Goal: Check status: Check status

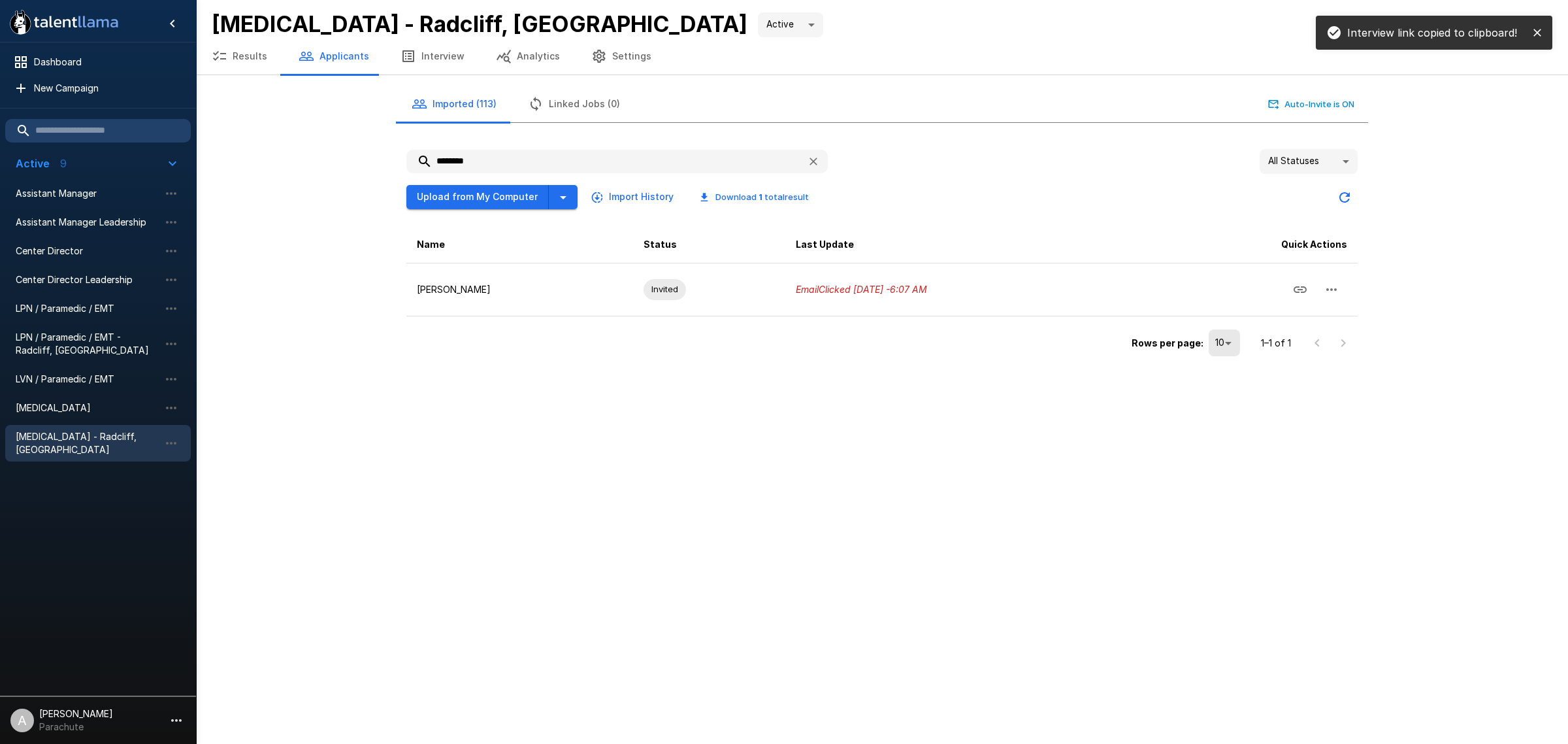
click at [235, 66] on button "Results" at bounding box center [239, 56] width 87 height 37
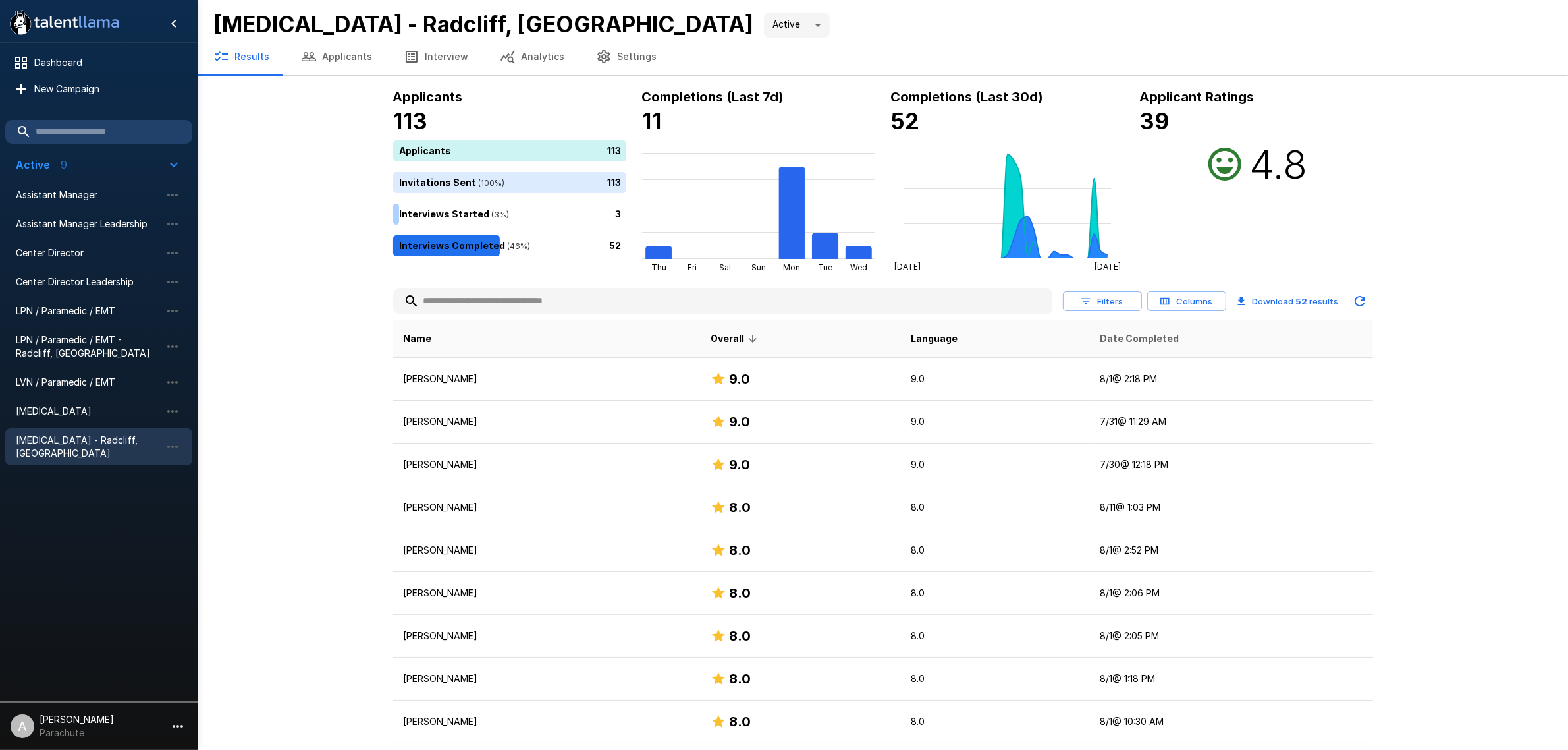
click at [1130, 334] on span "Date Completed" at bounding box center [1140, 339] width 79 height 16
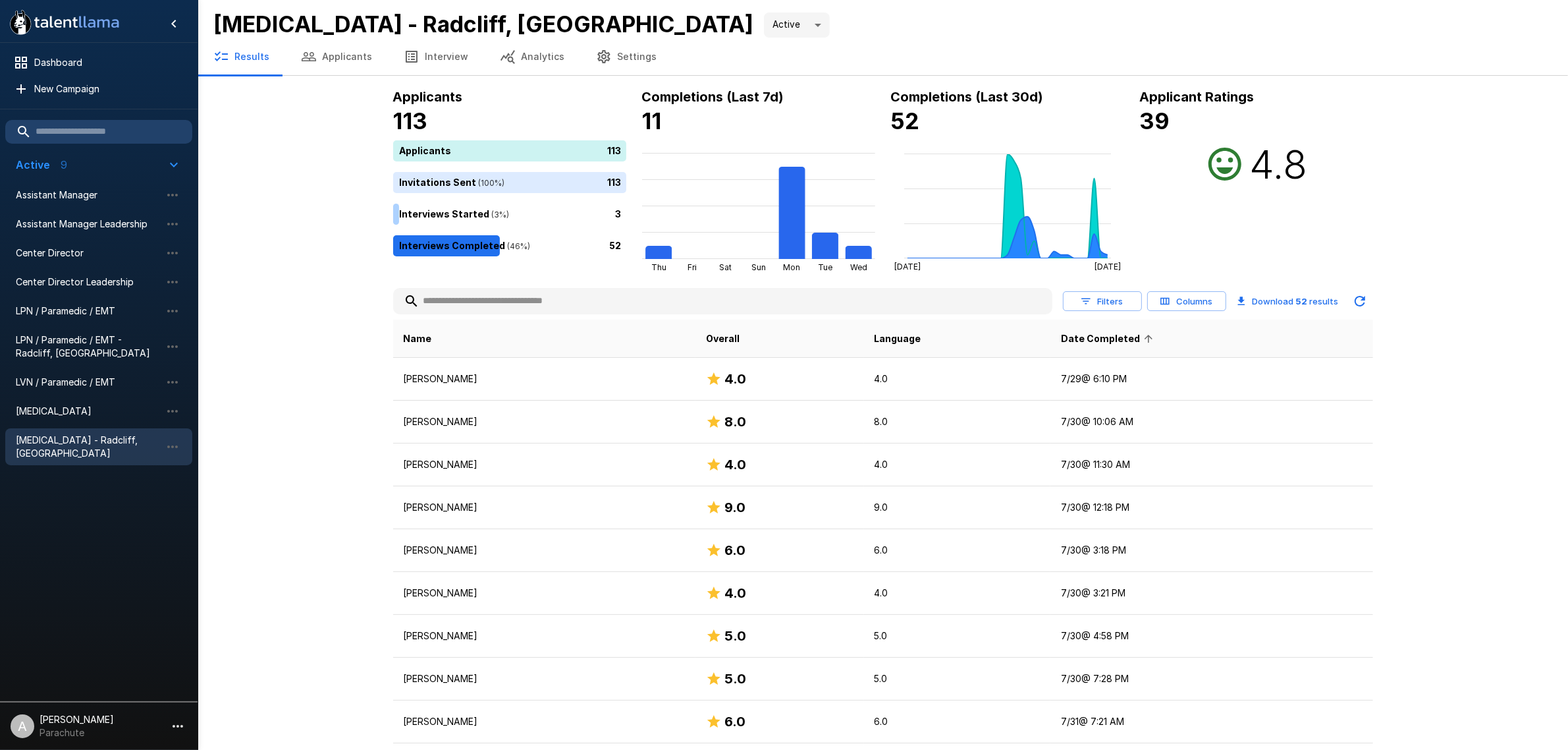
click at [1130, 333] on span "Date Completed" at bounding box center [1109, 339] width 97 height 16
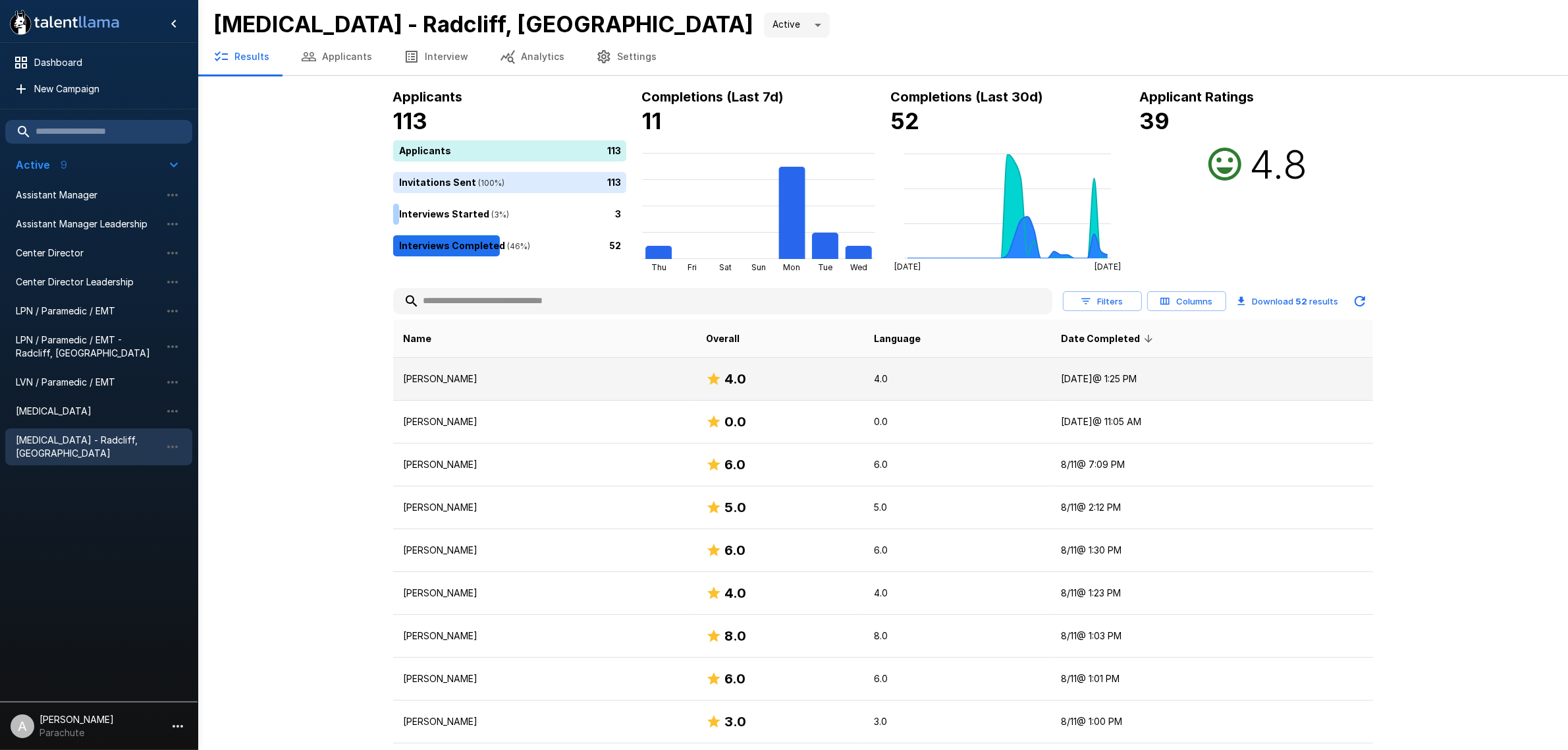
click at [589, 373] on p "[PERSON_NAME]" at bounding box center [545, 379] width 281 height 14
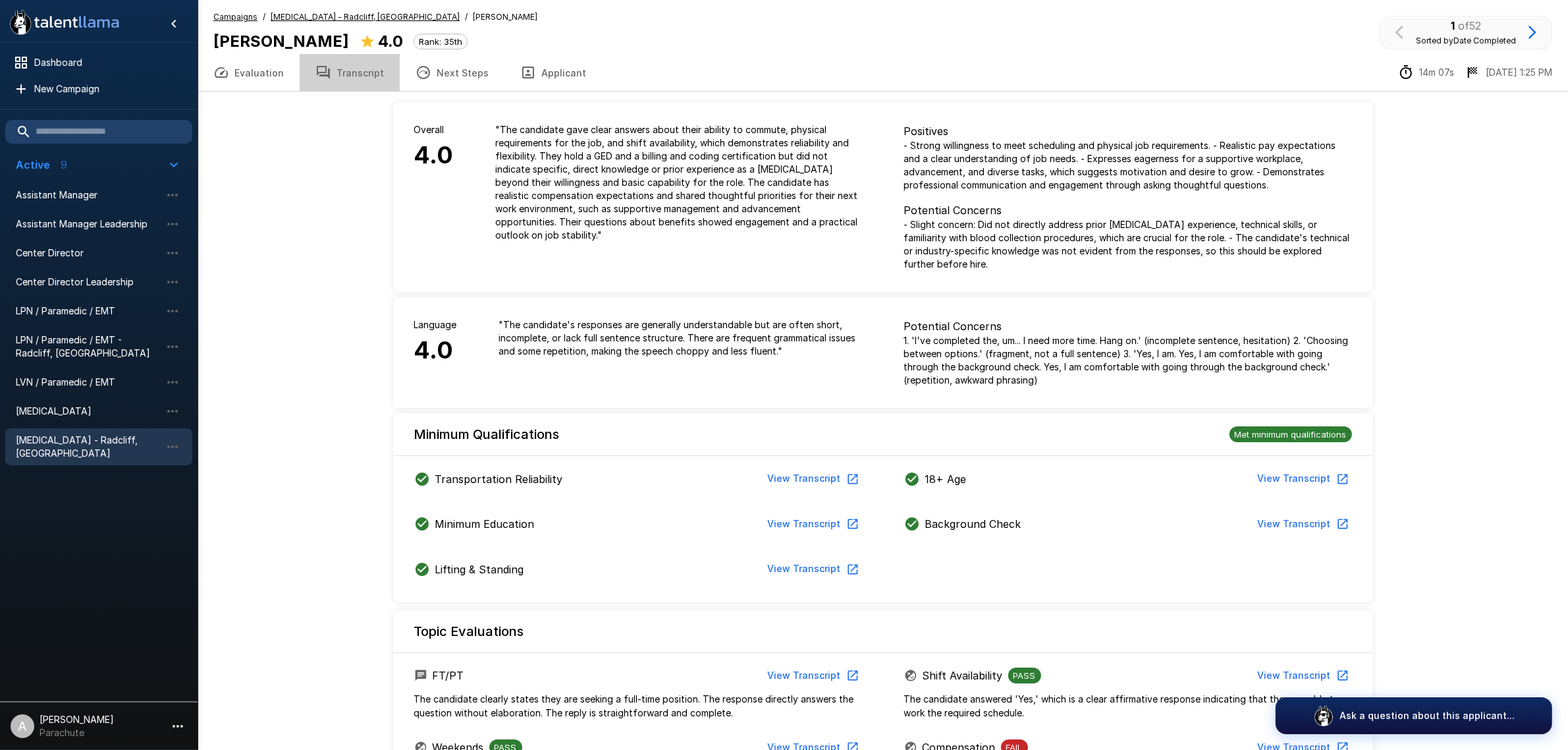
click at [374, 73] on button "Transcript" at bounding box center [349, 72] width 100 height 37
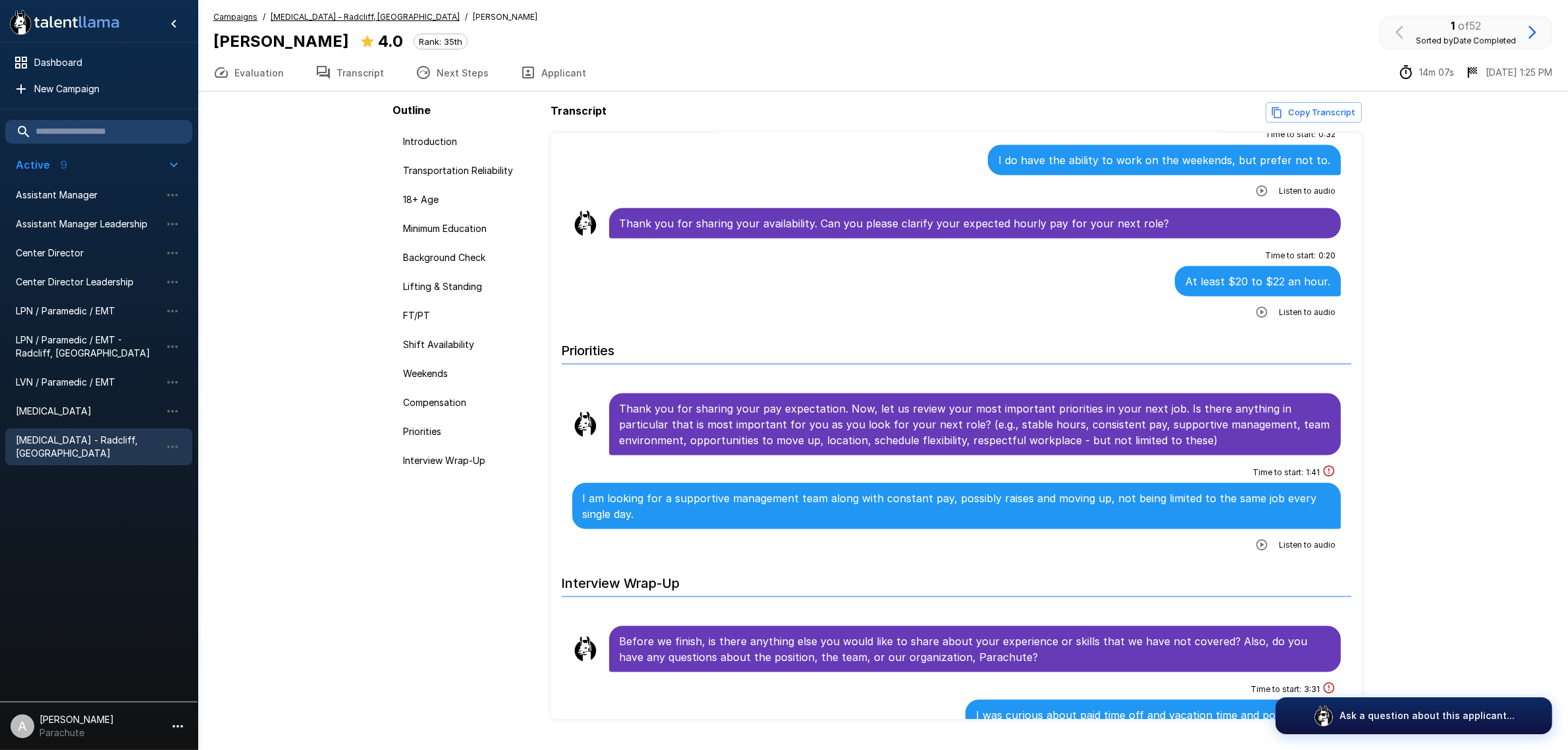
scroll to position [2142, 0]
